Goal: Find specific page/section: Find specific page/section

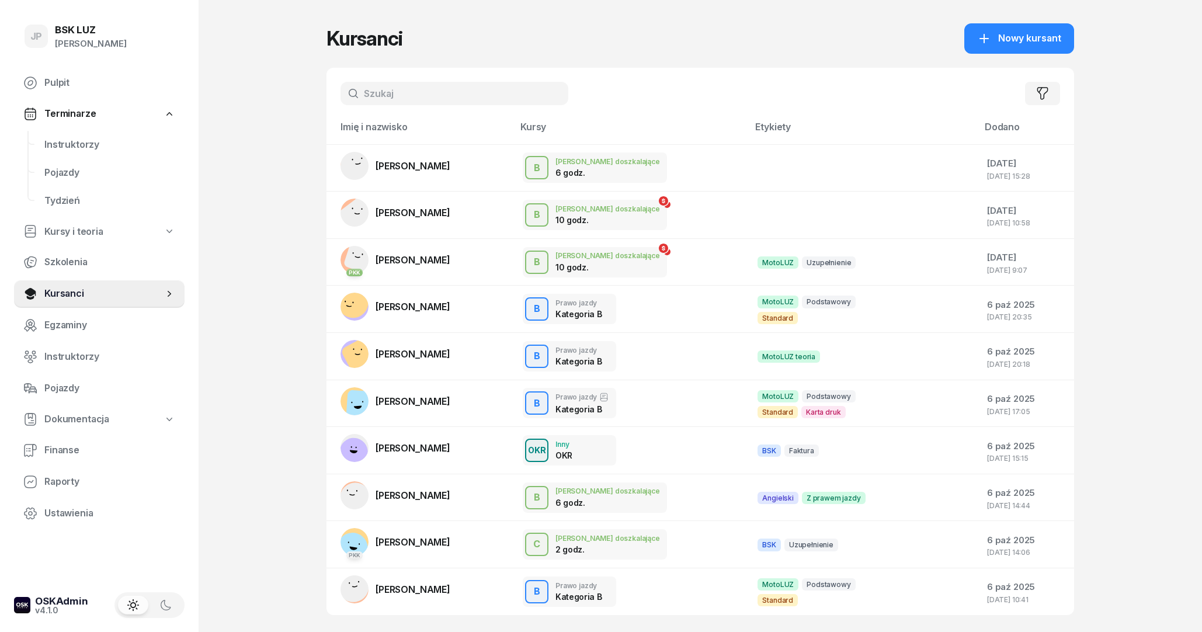
click at [394, 88] on input "text" at bounding box center [455, 93] width 228 height 23
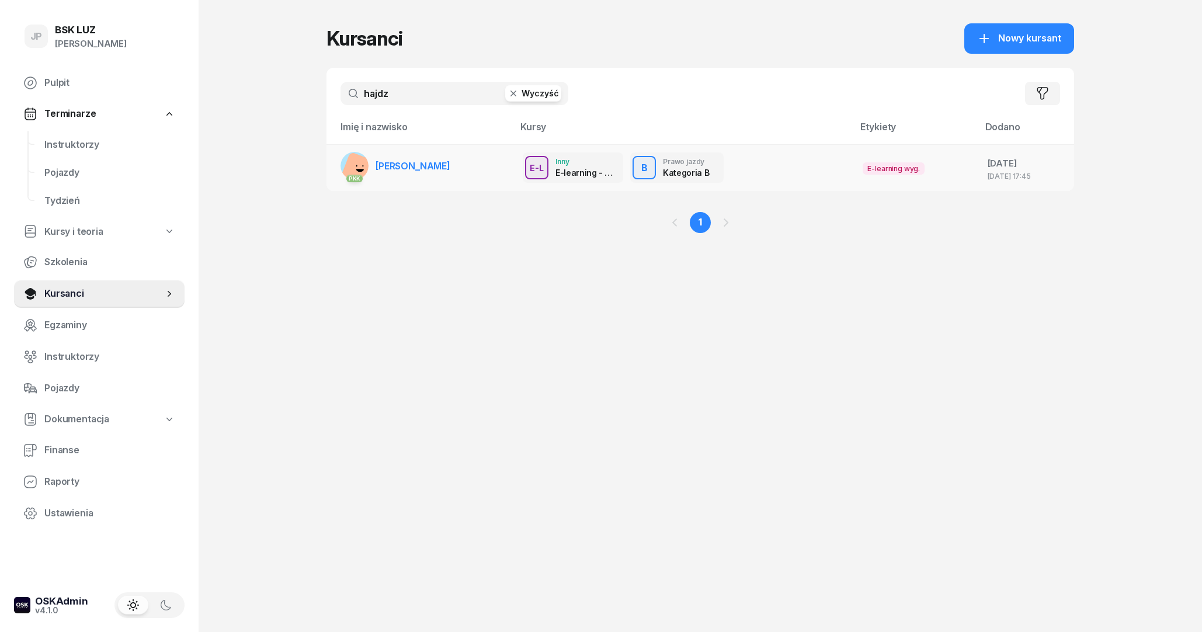
type input "hajdz"
click at [450, 152] on link "PKK [PERSON_NAME]" at bounding box center [396, 166] width 110 height 28
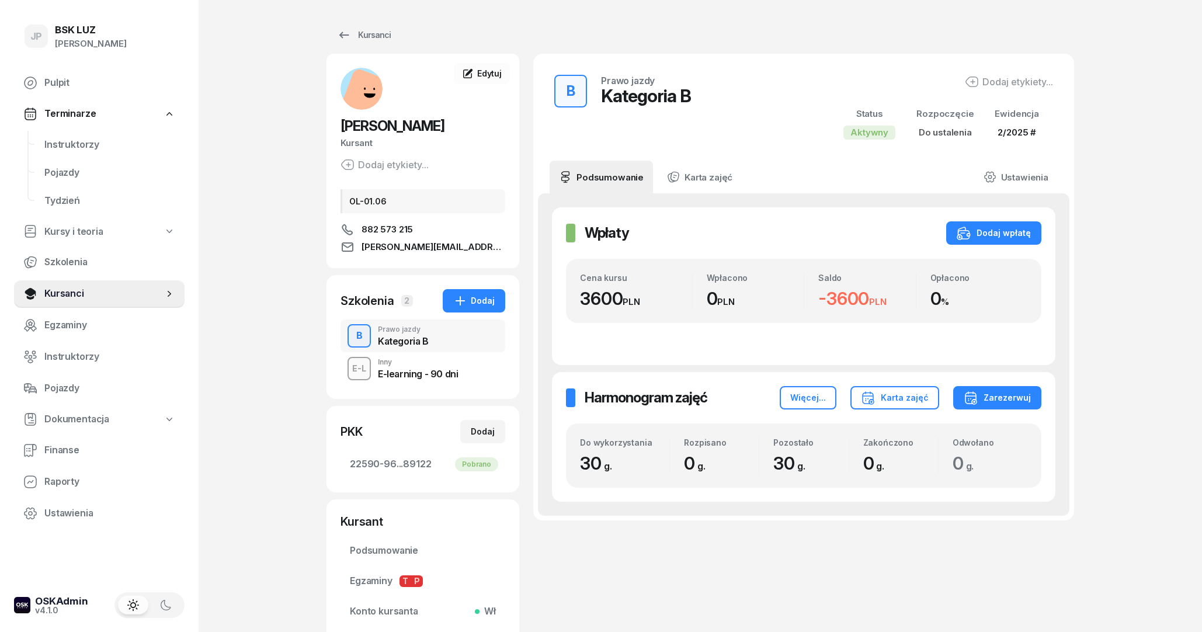
click at [435, 369] on div "E-learning - 90 dni" at bounding box center [418, 373] width 80 height 9
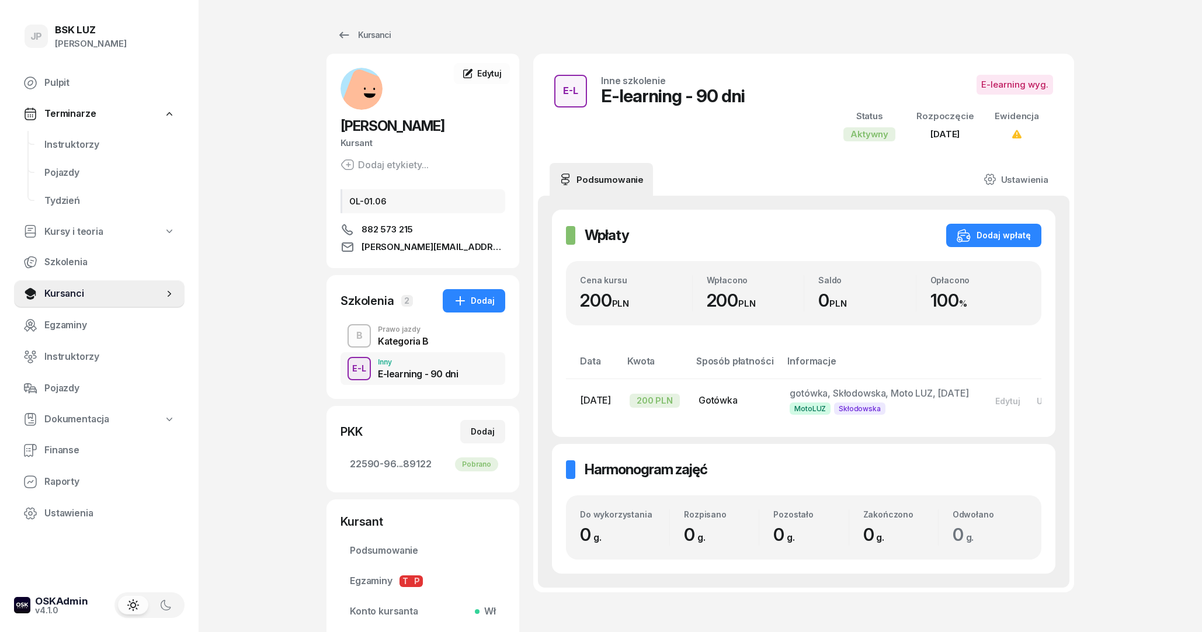
click at [417, 339] on div "Kategoria B" at bounding box center [403, 340] width 51 height 9
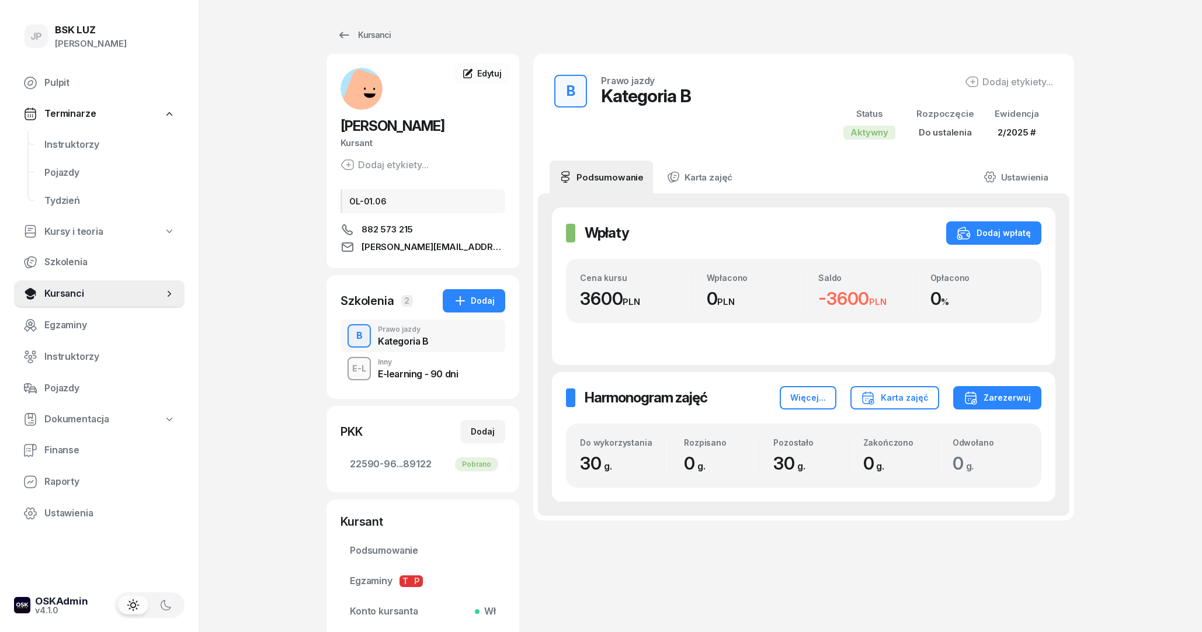
click at [417, 371] on div "E-learning - 90 dni" at bounding box center [418, 373] width 80 height 9
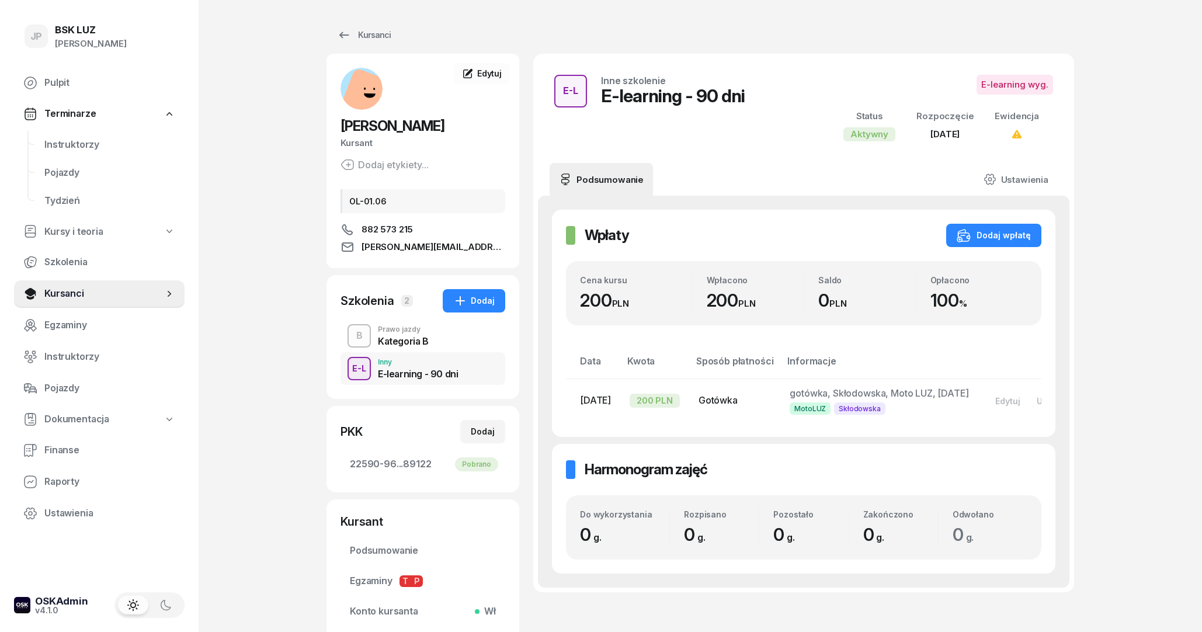
click at [398, 340] on div "Kategoria B" at bounding box center [403, 340] width 51 height 9
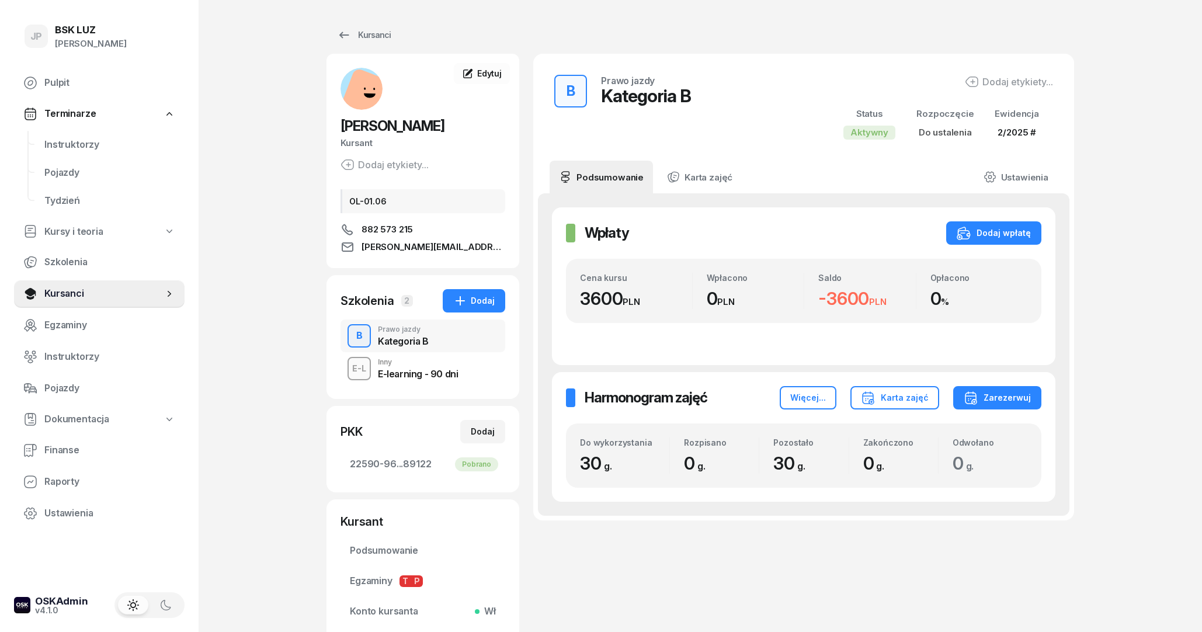
click at [408, 376] on div "E-learning - 90 dni" at bounding box center [418, 373] width 80 height 9
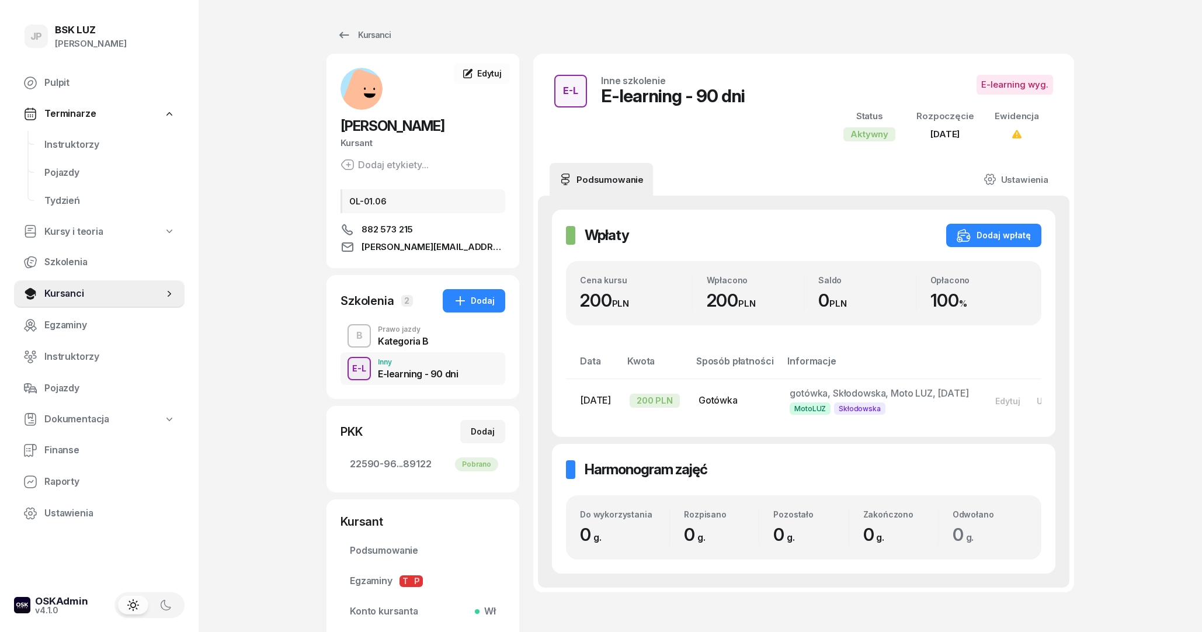
click at [397, 339] on div "Kategoria B" at bounding box center [403, 340] width 51 height 9
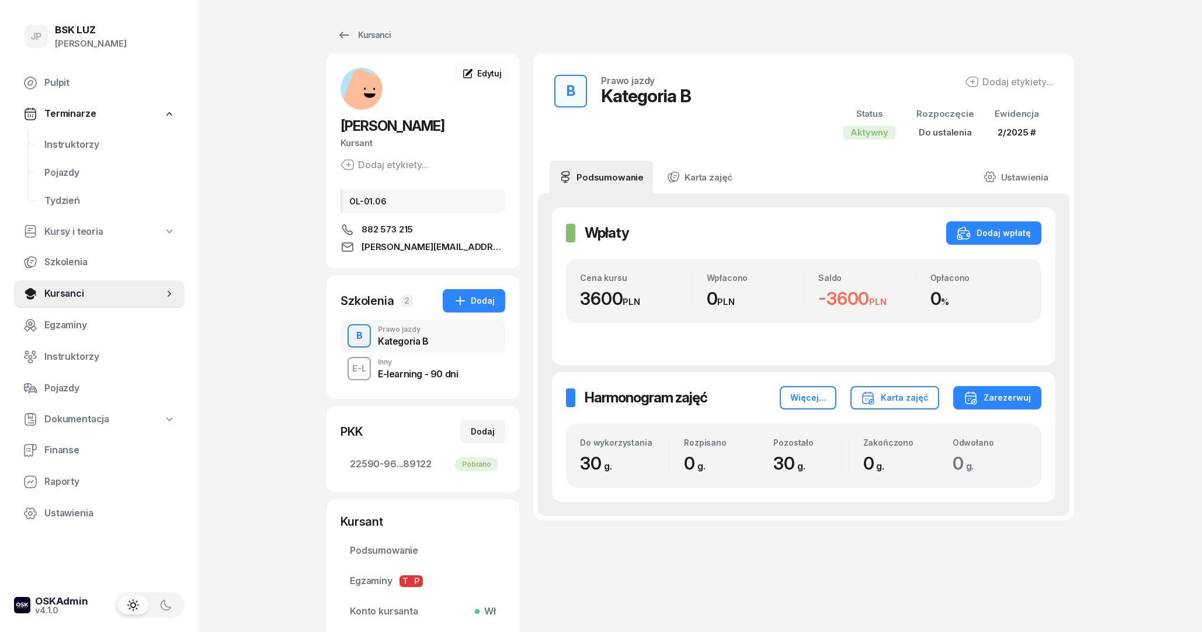
click at [405, 371] on div "E-learning - 90 dni" at bounding box center [418, 373] width 80 height 9
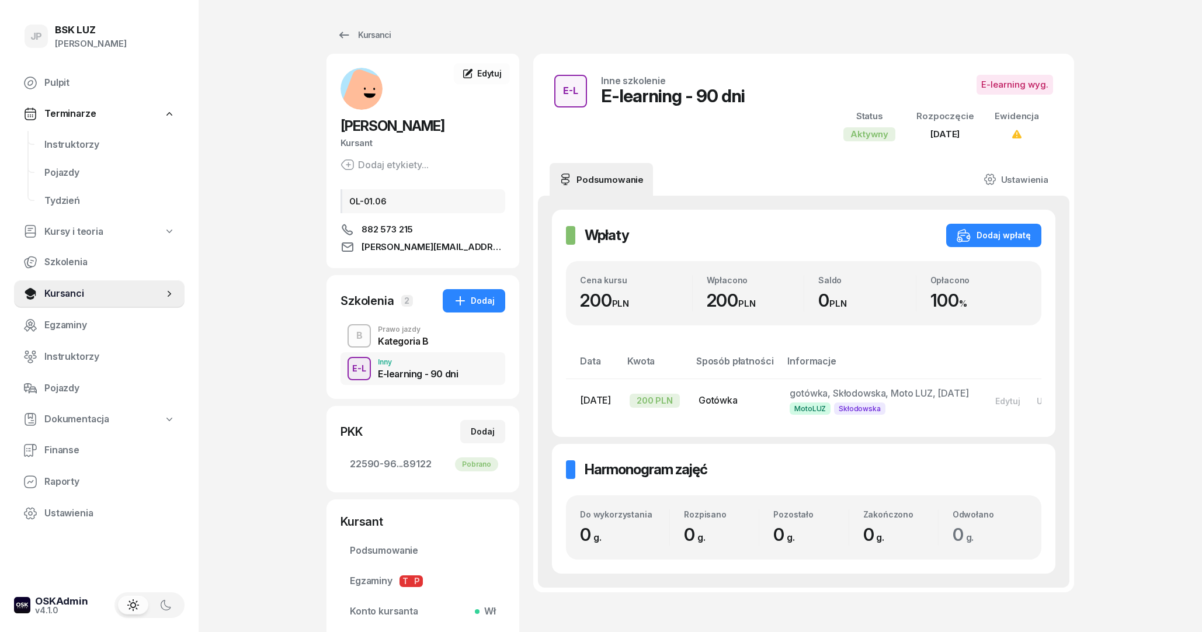
click at [422, 329] on div "Prawo jazdy" at bounding box center [403, 329] width 51 height 7
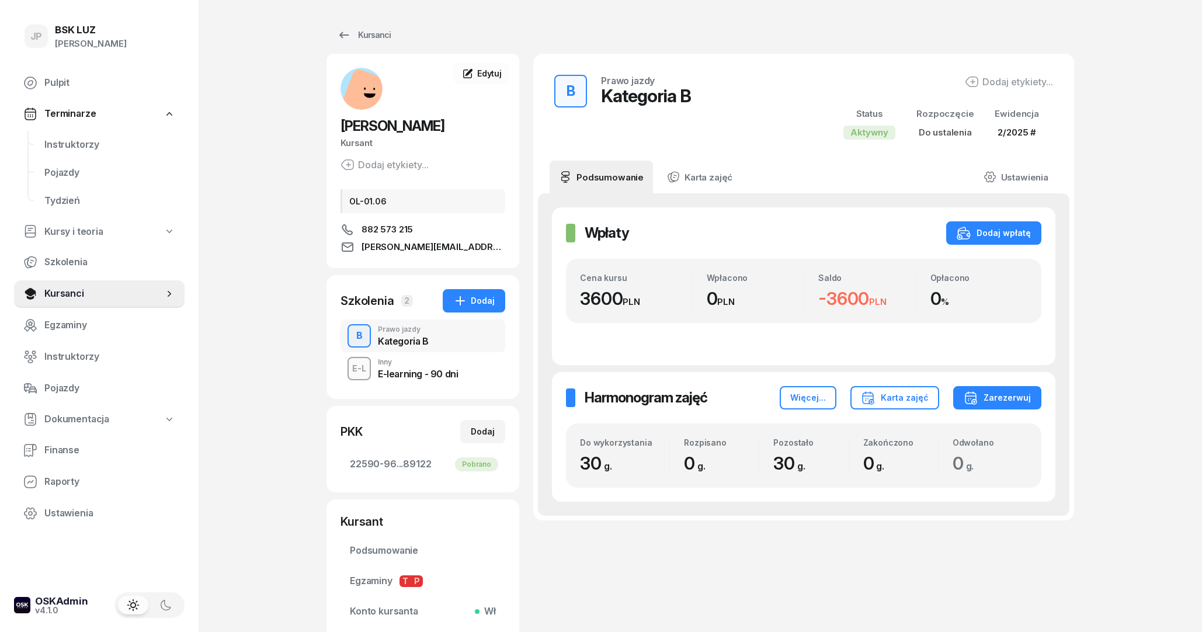
click at [422, 359] on div "Inny" at bounding box center [418, 362] width 80 height 7
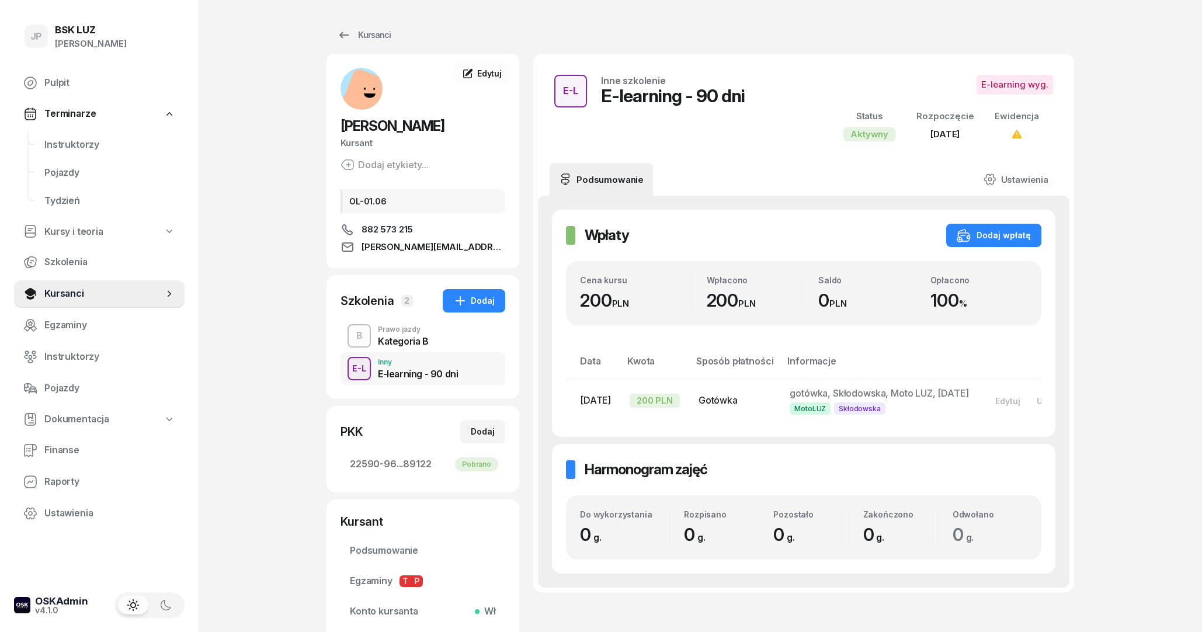
click at [414, 339] on div "Kategoria B" at bounding box center [403, 340] width 51 height 9
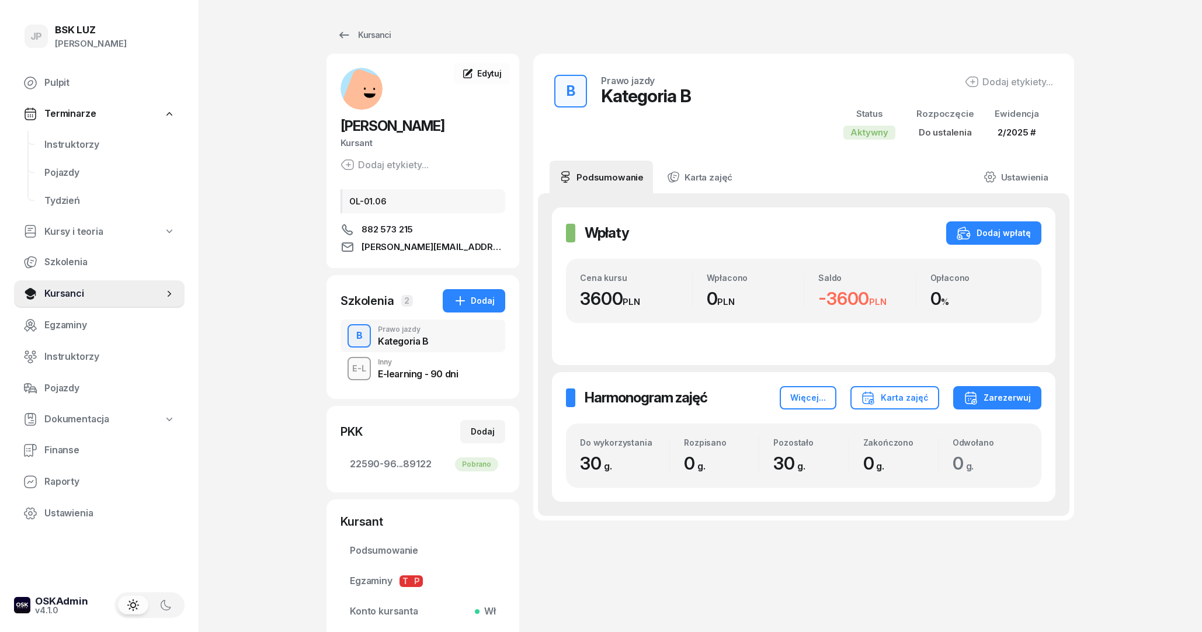
click at [415, 378] on div "E-learning - 90 dni" at bounding box center [418, 373] width 80 height 9
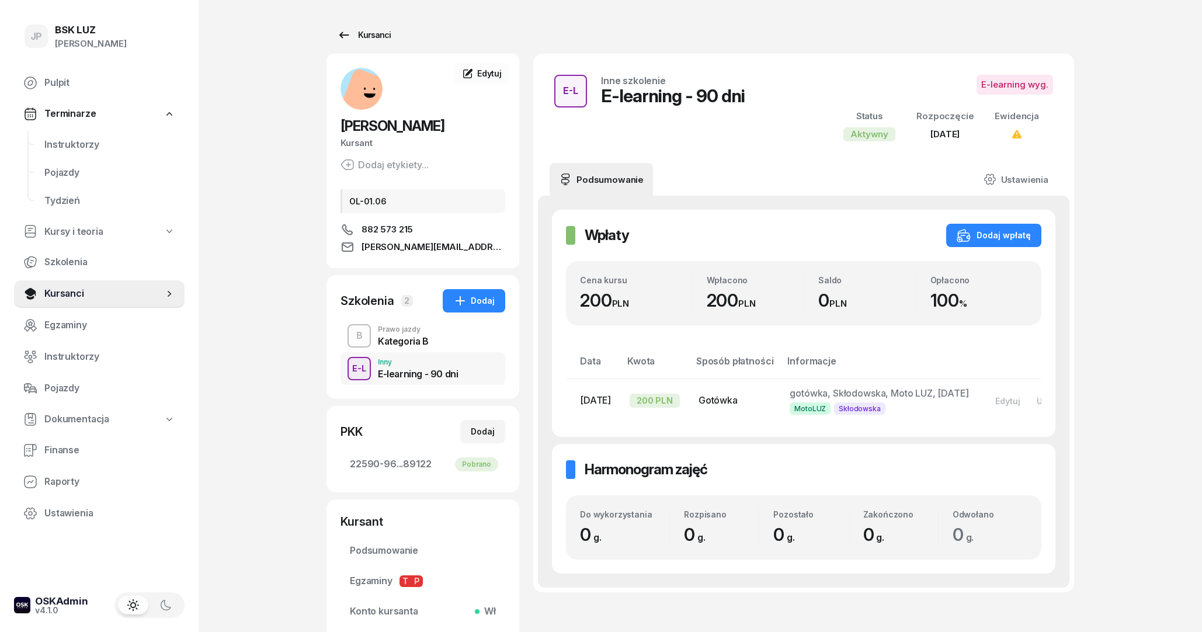
click at [345, 31] on icon at bounding box center [344, 35] width 14 height 14
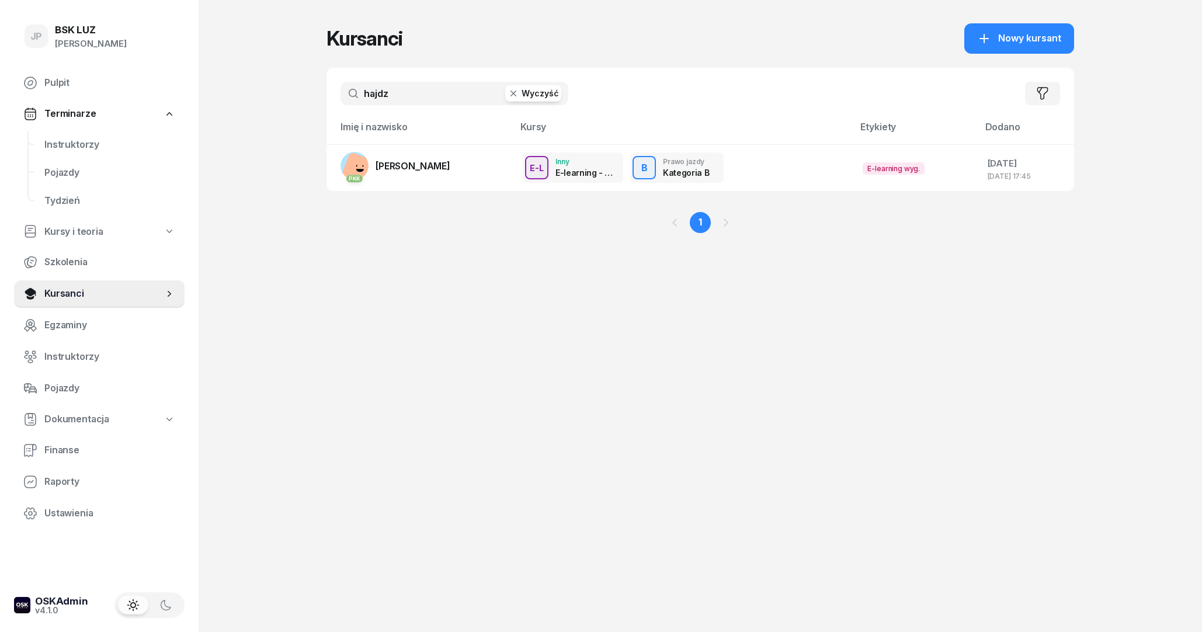
click at [435, 84] on input "hajdz" at bounding box center [455, 93] width 228 height 23
type input "h"
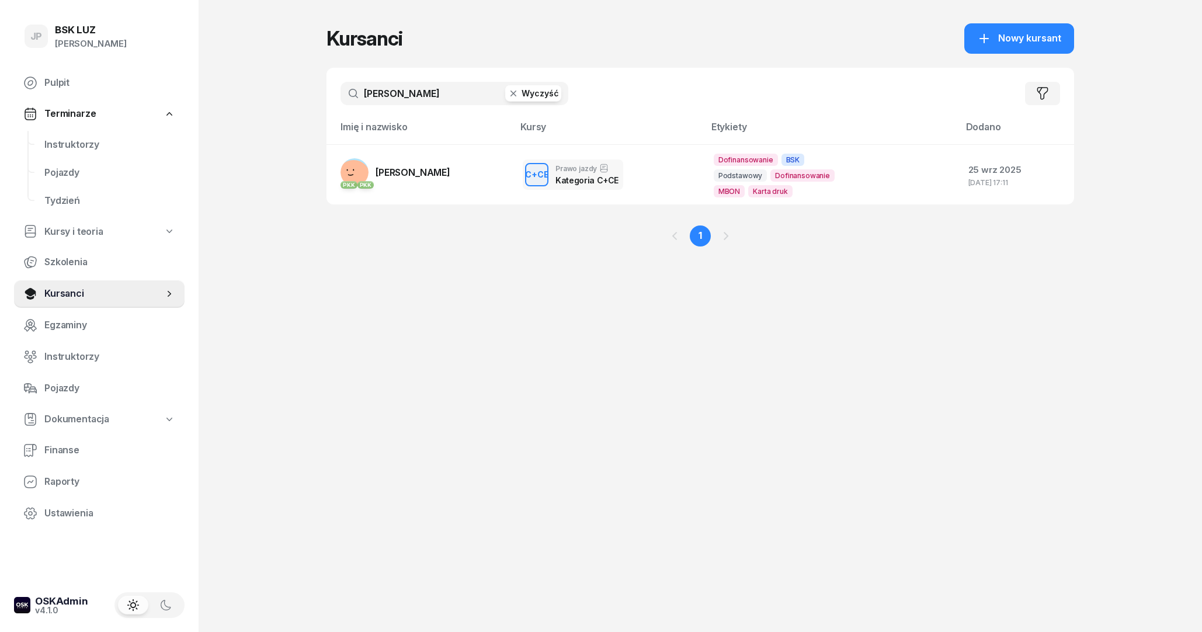
type input "[PERSON_NAME]"
click at [390, 170] on span "[PERSON_NAME]" at bounding box center [413, 172] width 75 height 12
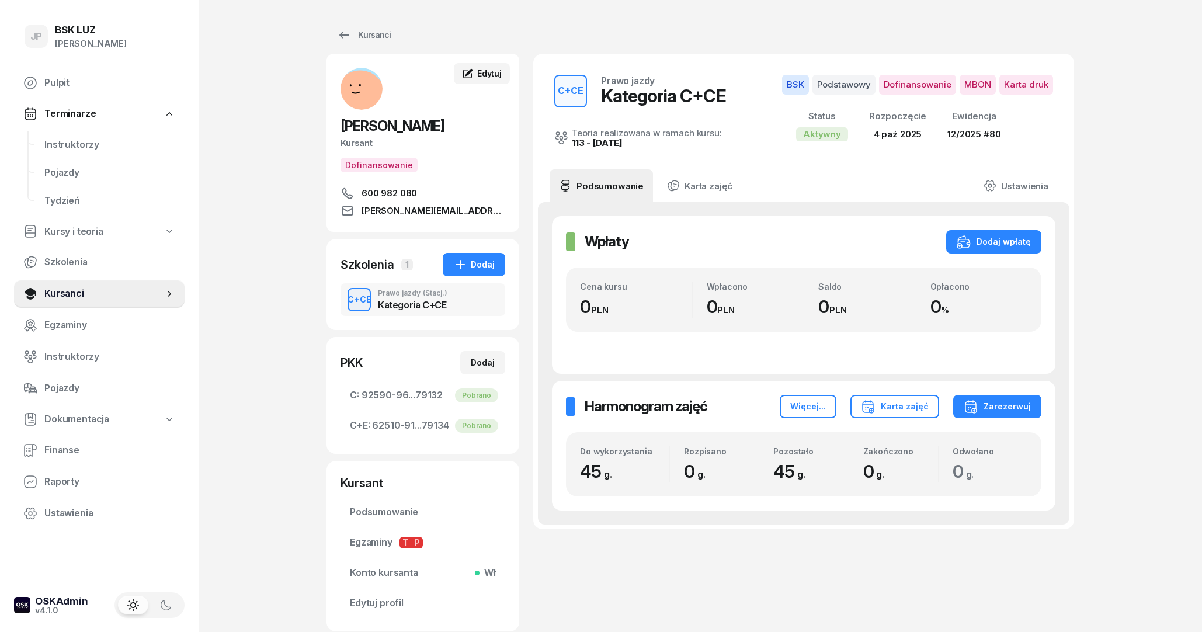
click at [501, 77] on span "Edytuj" at bounding box center [489, 73] width 25 height 10
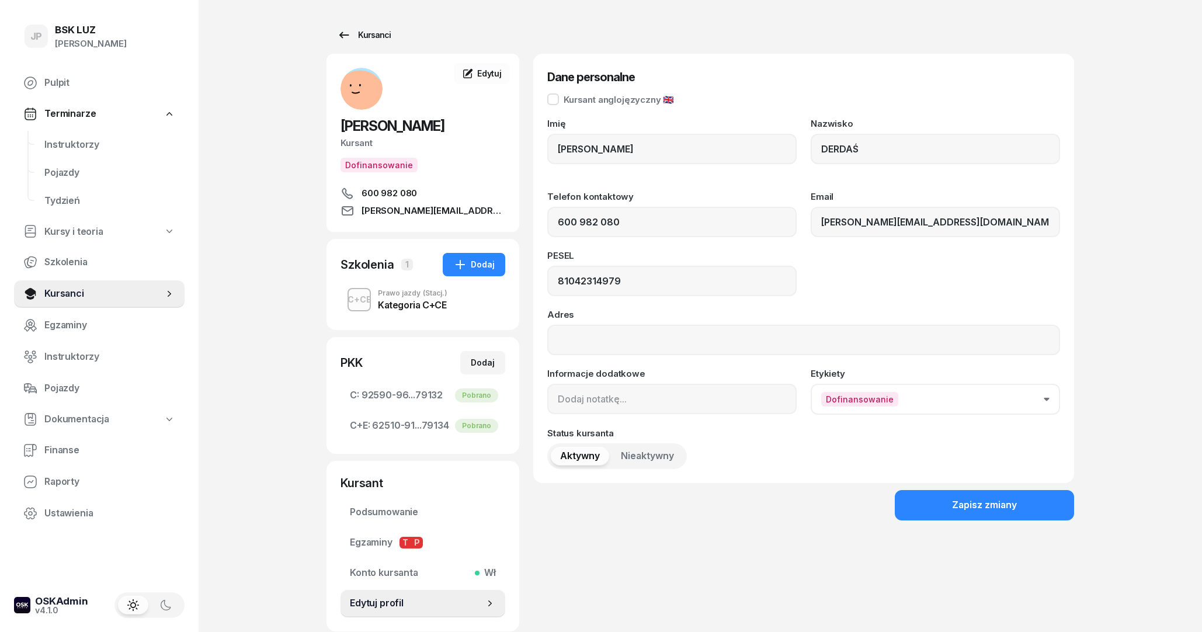
click at [361, 36] on div "Kursanci" at bounding box center [364, 35] width 54 height 14
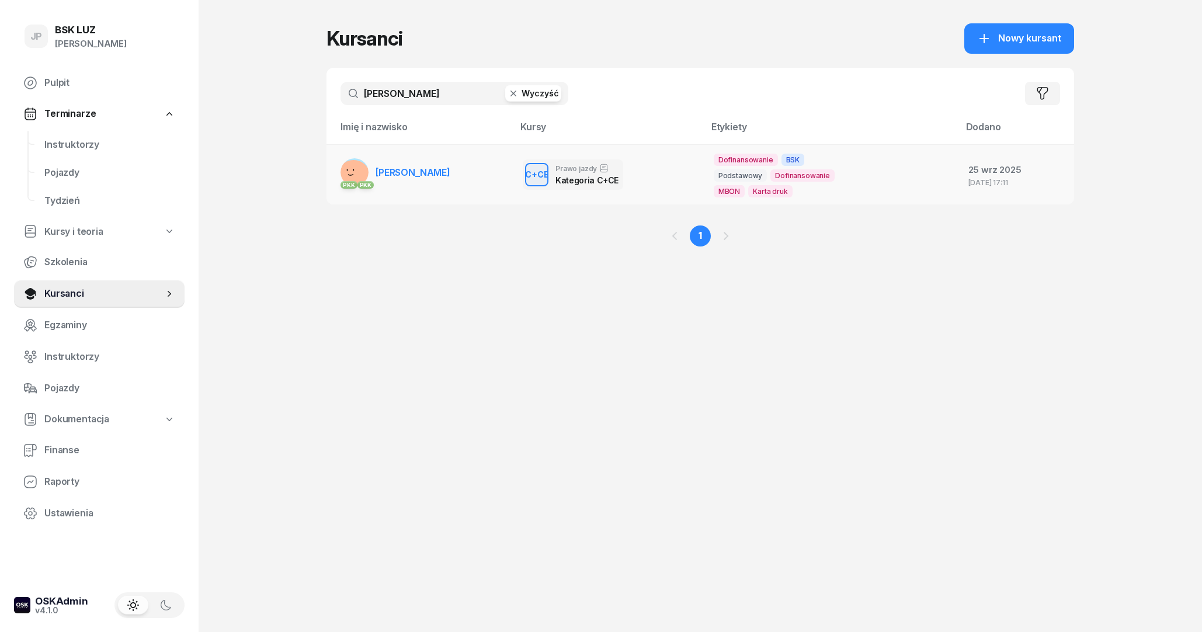
click at [443, 184] on link "PKK PKK [PERSON_NAME]" at bounding box center [396, 172] width 110 height 28
